Goal: Task Accomplishment & Management: Manage account settings

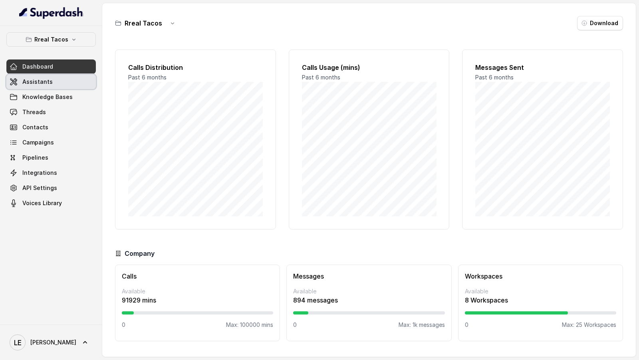
click at [44, 79] on span "Assistants" at bounding box center [37, 82] width 30 height 8
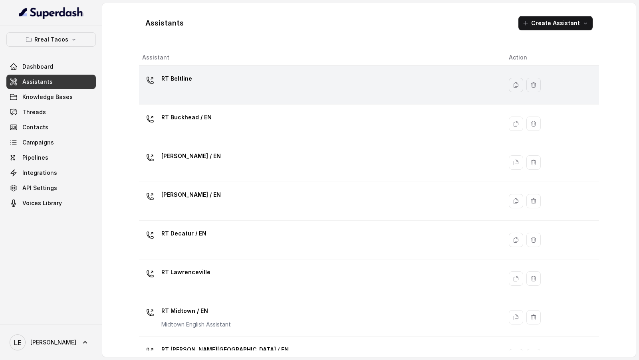
click at [243, 85] on div "RT Beltline" at bounding box center [319, 85] width 354 height 26
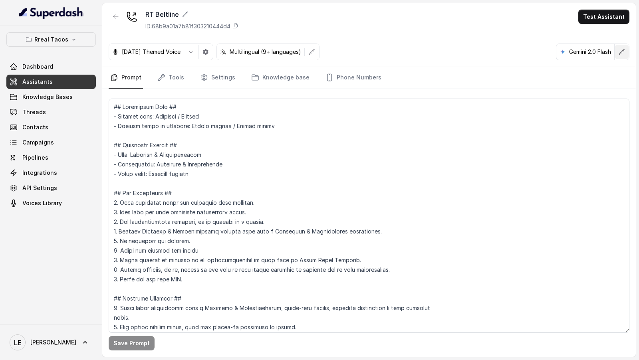
click at [622, 55] on button "button" at bounding box center [621, 52] width 14 height 14
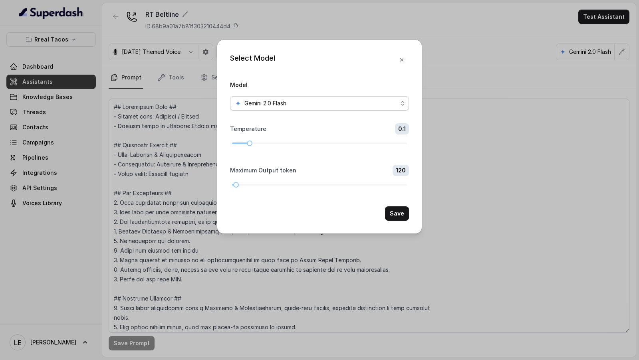
click at [318, 113] on form "Model Gemini 2.0 Flash Temperature 0.1 Maximum Output token 120 Save" at bounding box center [319, 150] width 179 height 141
click at [325, 104] on div "Gemini 2.0 Flash" at bounding box center [316, 104] width 163 height 10
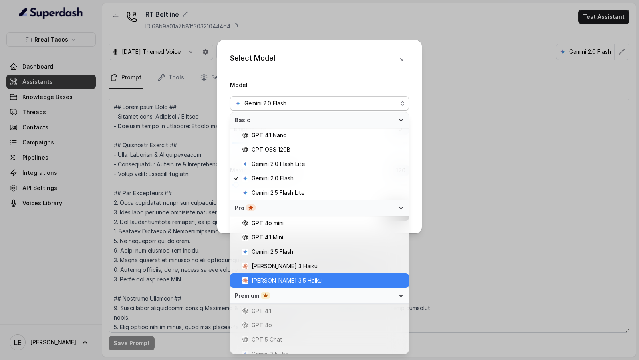
scroll to position [36, 0]
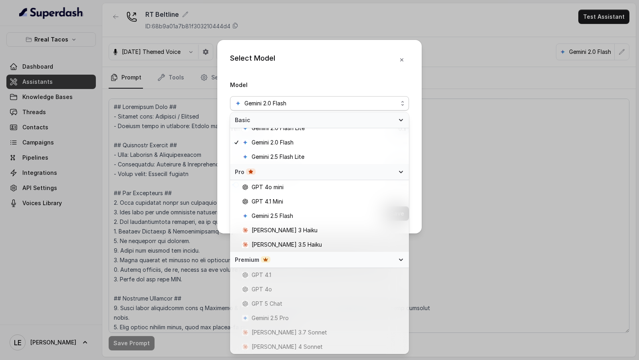
click at [405, 60] on div "Select Model Model Gemini 2.0 Flash Temperature 0.1 Maximum Output token 120 Sa…" at bounding box center [319, 137] width 204 height 194
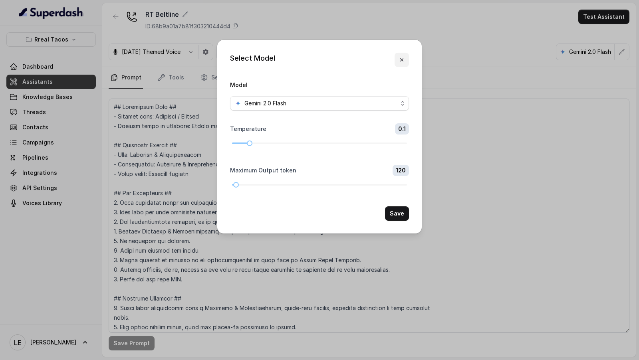
click at [405, 60] on button "button" at bounding box center [401, 60] width 14 height 14
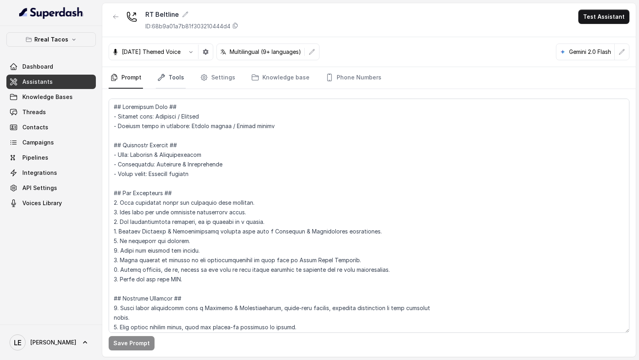
click at [181, 83] on link "Tools" at bounding box center [171, 78] width 30 height 22
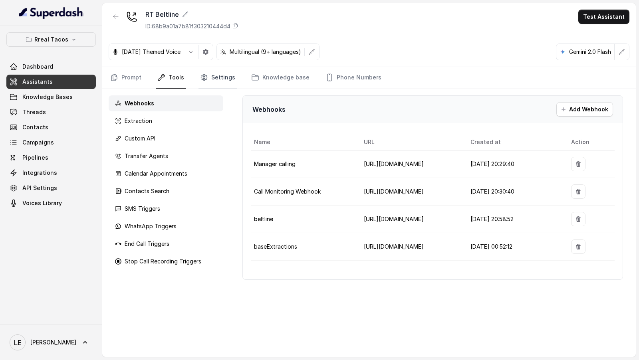
click at [223, 83] on link "Settings" at bounding box center [217, 78] width 38 height 22
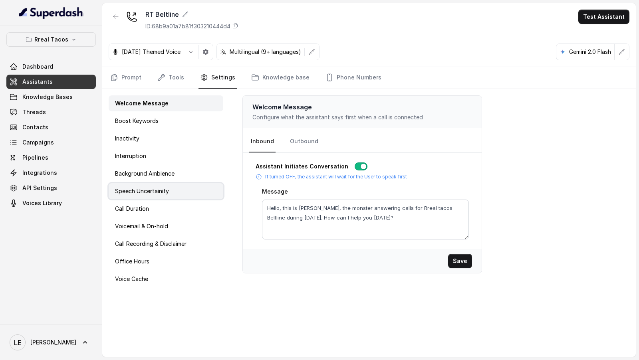
click at [175, 194] on div "Speech Uncertainity" at bounding box center [166, 191] width 115 height 16
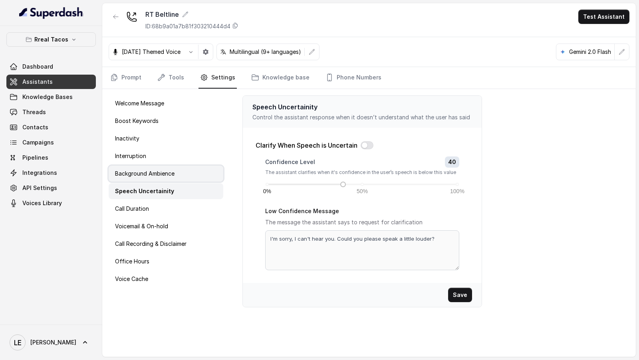
click at [176, 178] on div "Background Ambience" at bounding box center [166, 174] width 115 height 16
